Goal: Task Accomplishment & Management: Manage account settings

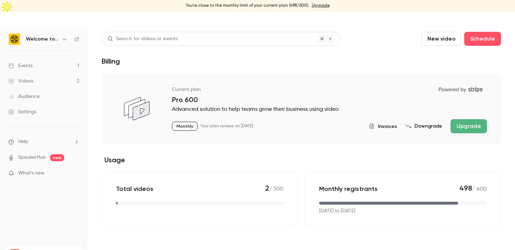
click at [463, 119] on button "Upgrade" at bounding box center [468, 126] width 36 height 14
drag, startPoint x: 426, startPoint y: 163, endPoint x: 458, endPoint y: 207, distance: 55.1
click at [458, 207] on div "Monthly registrants 498 / 600 [DATE] to [DATE]" at bounding box center [403, 200] width 196 height 54
click at [459, 208] on div "Monthly registrants 498 / 600 [DATE] to [DATE]" at bounding box center [403, 200] width 196 height 54
drag, startPoint x: 466, startPoint y: 197, endPoint x: 450, endPoint y: 156, distance: 44.2
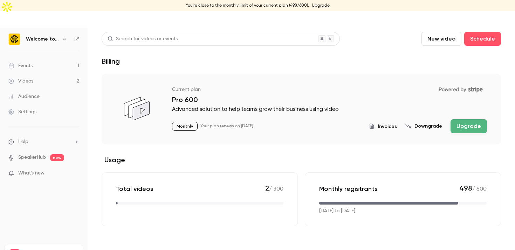
click at [450, 173] on div "Monthly registrants 498 / 600 [DATE] to [DATE]" at bounding box center [403, 200] width 196 height 54
drag, startPoint x: 450, startPoint y: 156, endPoint x: 354, endPoint y: 42, distance: 149.2
click at [450, 173] on div "Monthly registrants 498 / 600 [DATE] to [DATE]" at bounding box center [403, 200] width 196 height 54
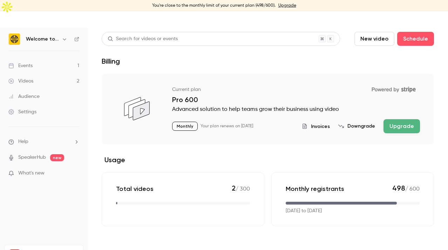
click at [336, 56] on div "Search for videos or events New video Schedule Billing Current plan Powered by …" at bounding box center [268, 129] width 332 height 195
